Goal: Navigation & Orientation: Understand site structure

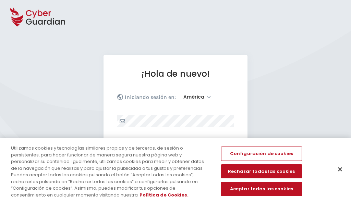
select select "América"
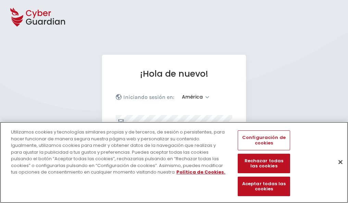
scroll to position [89, 0]
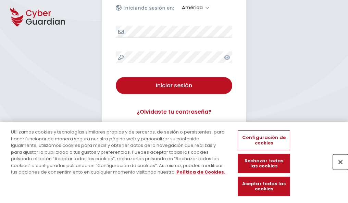
click at [337, 169] on button "Cerrar" at bounding box center [340, 161] width 15 height 15
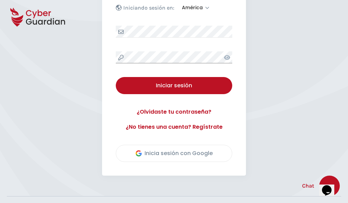
scroll to position [156, 0]
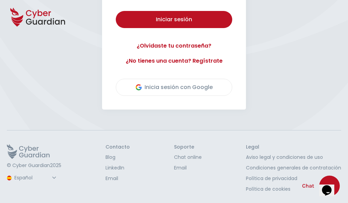
click at [116, 11] on button "Iniciar sesión" at bounding box center [174, 19] width 116 height 17
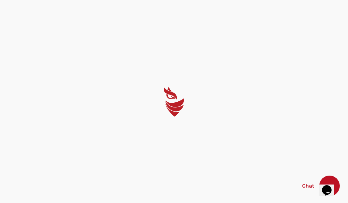
scroll to position [0, 0]
select select "English"
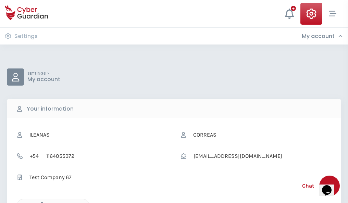
click at [40, 202] on icon "button" at bounding box center [40, 205] width 6 height 6
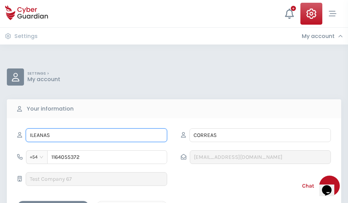
click at [96, 135] on input "ILEANAS" at bounding box center [96, 135] width 141 height 14
type input "I"
type input "Benita"
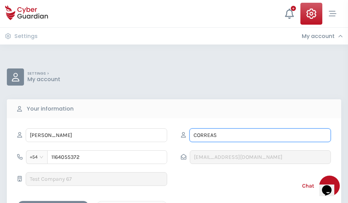
click at [260, 135] on input "CORREAS" at bounding box center [259, 135] width 141 height 14
type input "C"
type input "Núñez"
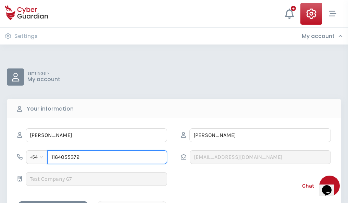
click at [107, 157] on input "1164055372" at bounding box center [107, 157] width 120 height 14
type input "1"
type input "4901428951"
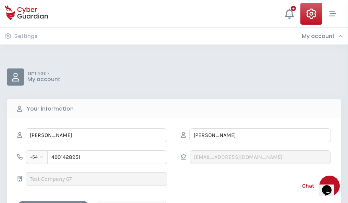
click at [132, 203] on div "Cancel" at bounding box center [131, 207] width 61 height 9
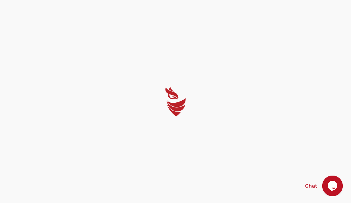
select select "English"
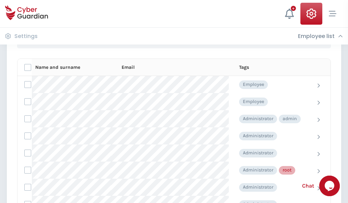
scroll to position [345, 0]
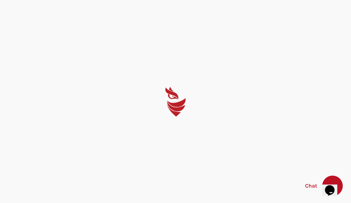
select select "English"
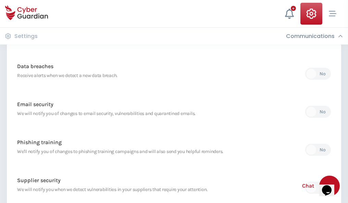
scroll to position [361, 0]
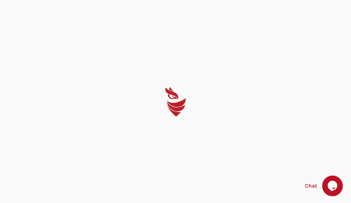
select select "English"
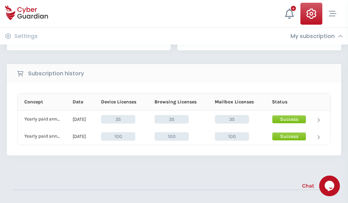
scroll to position [191, 0]
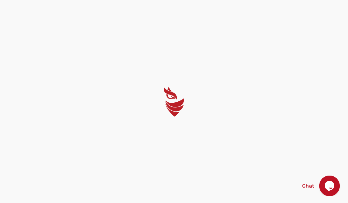
select select "English"
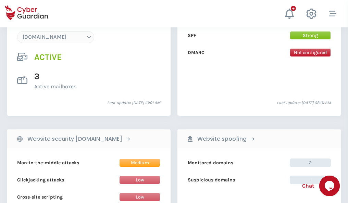
scroll to position [730, 0]
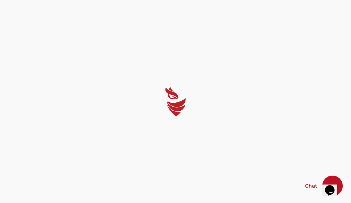
select select "English"
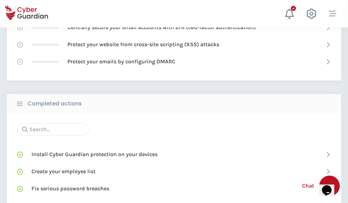
scroll to position [456, 0]
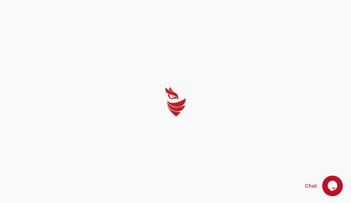
select select "English"
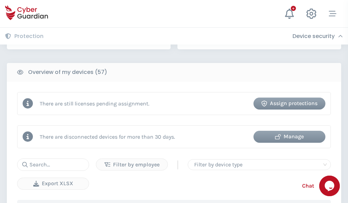
scroll to position [664, 0]
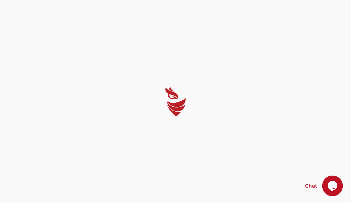
select select "English"
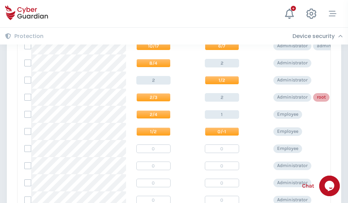
scroll to position [345, 0]
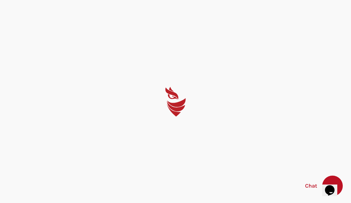
select select "English"
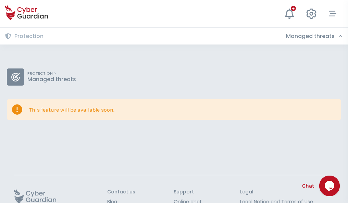
scroll to position [45, 0]
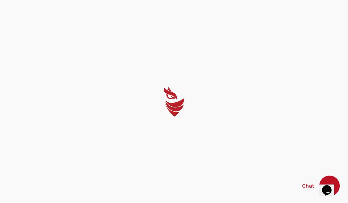
select select "English"
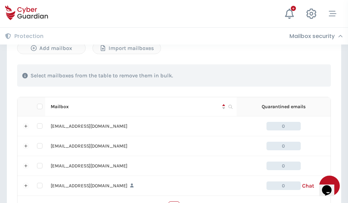
scroll to position [337, 0]
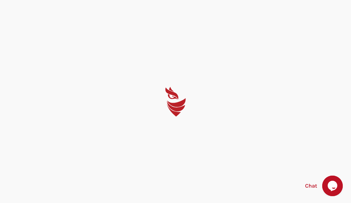
select select "English"
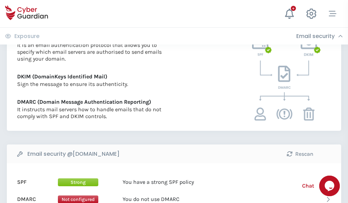
scroll to position [370, 0]
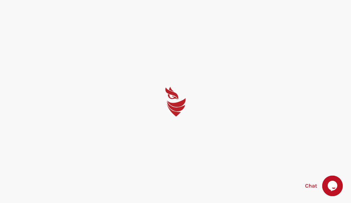
select select "English"
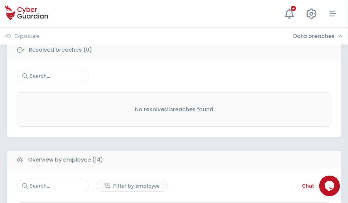
scroll to position [619, 0]
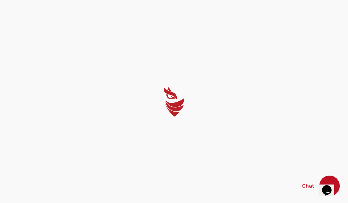
select select "English"
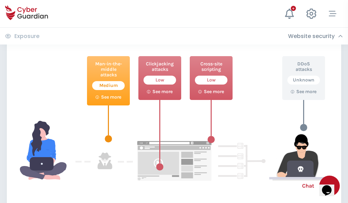
scroll to position [373, 0]
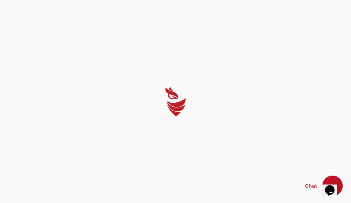
select select "English"
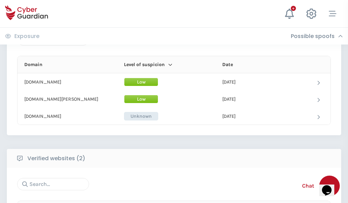
scroll to position [411, 0]
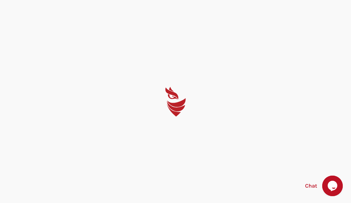
select select "English"
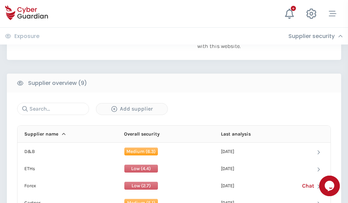
scroll to position [478, 0]
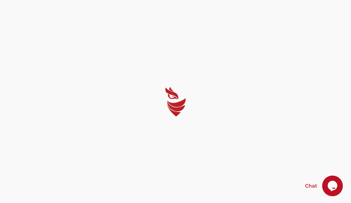
select select "English"
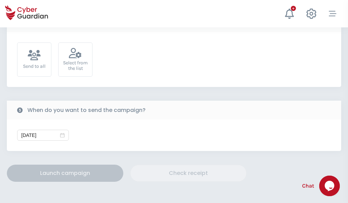
scroll to position [251, 0]
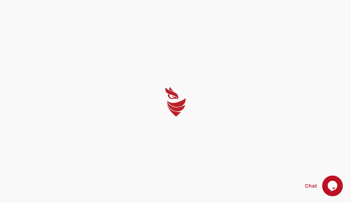
select select "English"
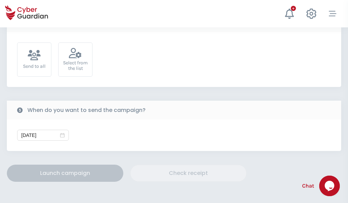
scroll to position [251, 0]
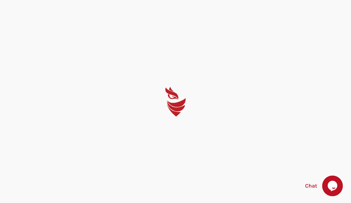
select select "English"
